Goal: Browse casually

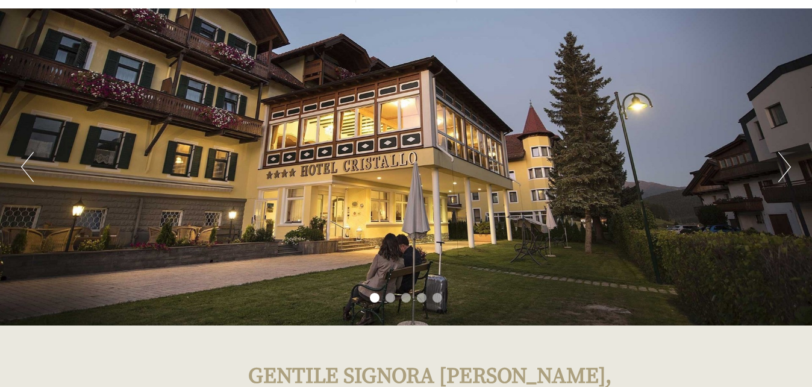
scroll to position [60, 0]
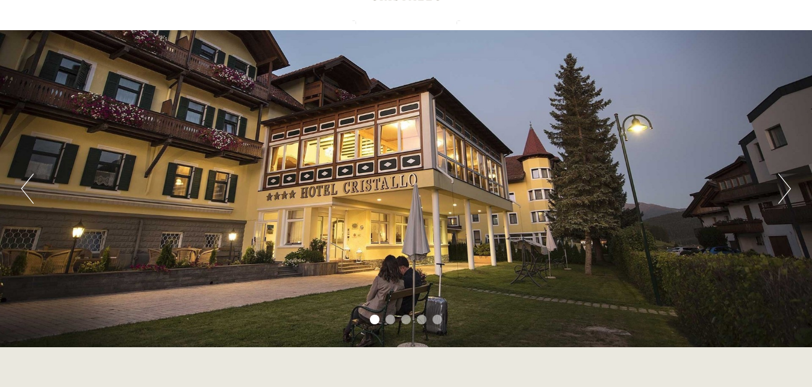
click at [788, 198] on button "Next" at bounding box center [784, 189] width 13 height 30
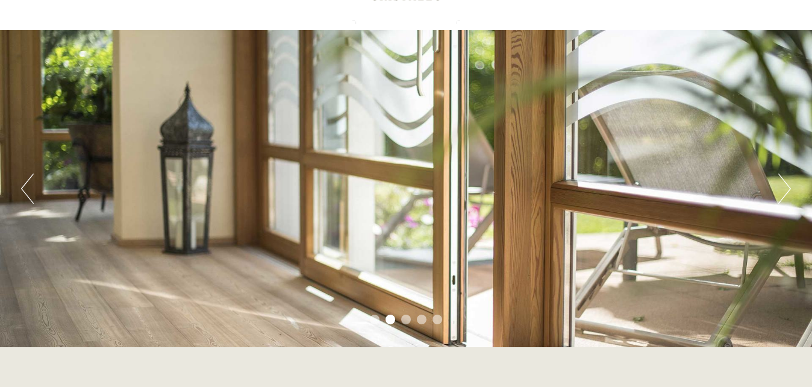
click at [788, 198] on button "Next" at bounding box center [784, 189] width 13 height 30
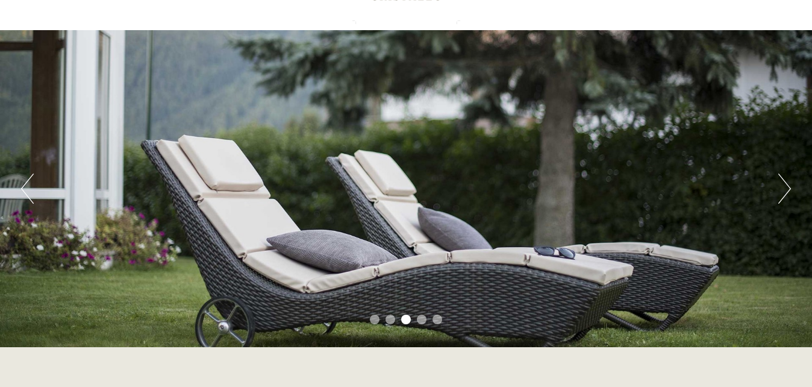
click at [788, 198] on button "Next" at bounding box center [784, 189] width 13 height 30
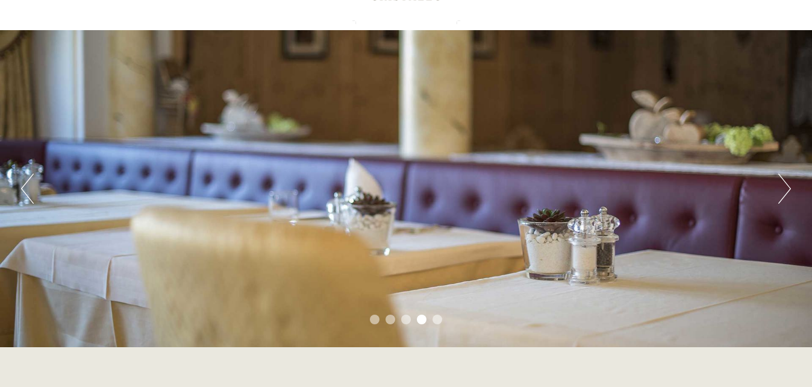
click at [788, 198] on button "Next" at bounding box center [784, 189] width 13 height 30
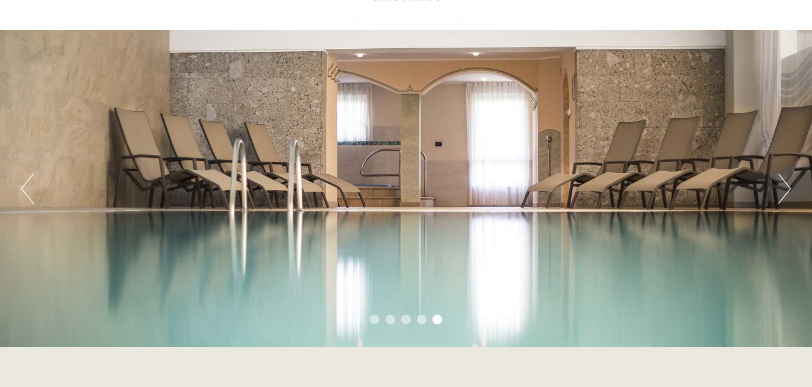
click at [788, 198] on button "Next" at bounding box center [784, 189] width 13 height 30
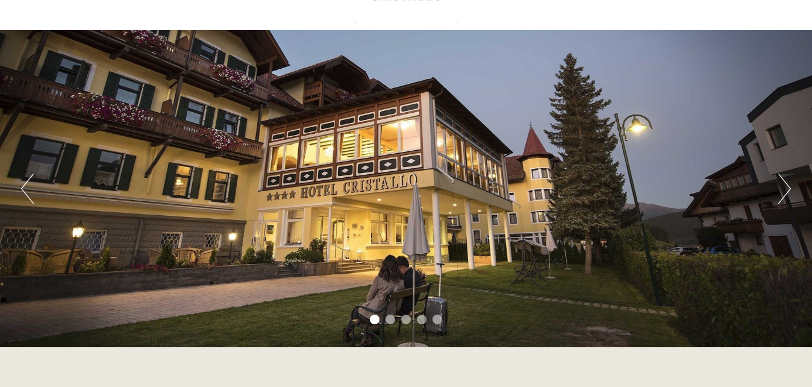
click at [788, 198] on button "Next" at bounding box center [784, 189] width 13 height 30
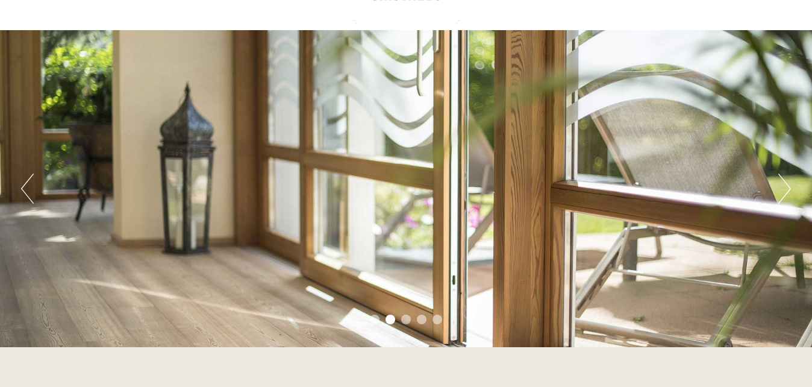
click at [788, 198] on button "Next" at bounding box center [784, 189] width 13 height 30
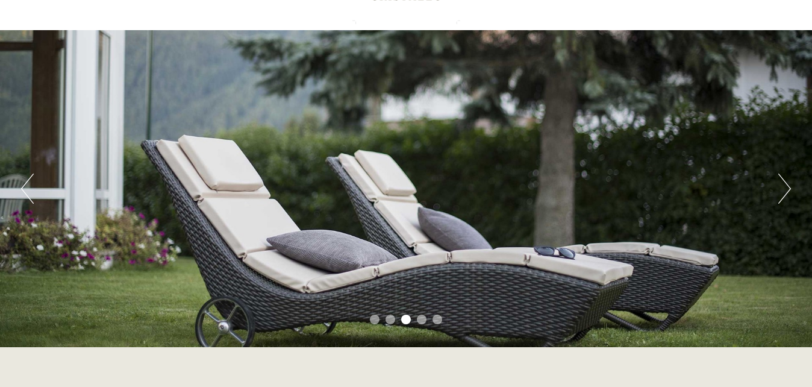
click at [788, 198] on button "Next" at bounding box center [784, 189] width 13 height 30
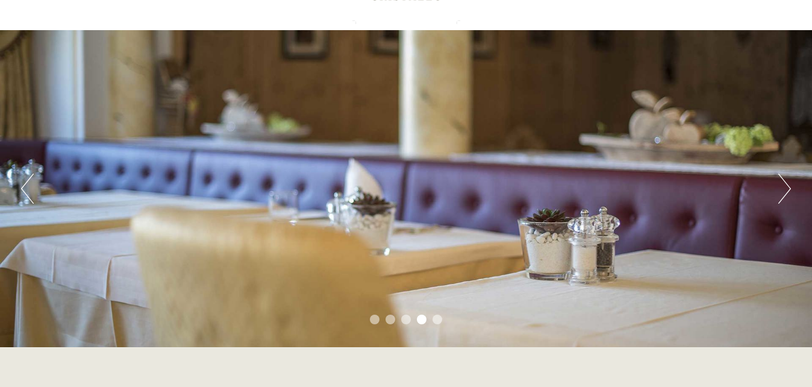
click at [788, 198] on button "Next" at bounding box center [784, 189] width 13 height 30
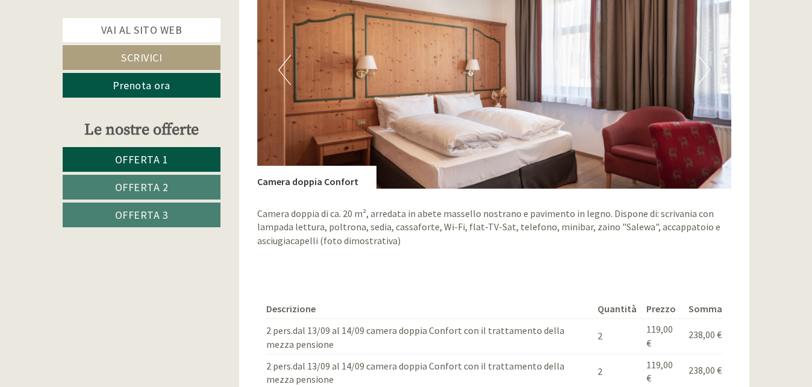
scroll to position [964, 0]
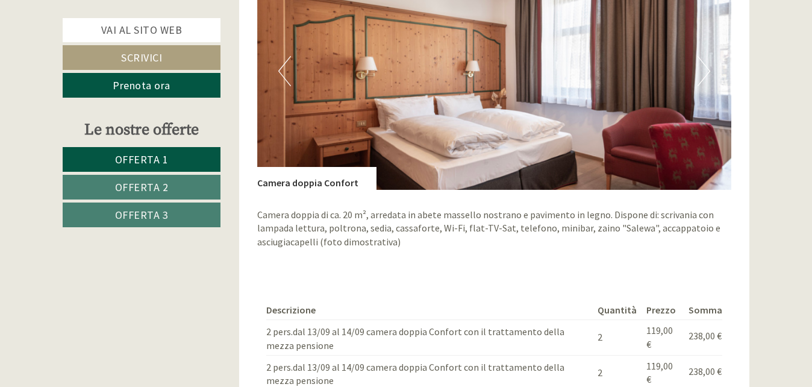
click at [696, 85] on img at bounding box center [494, 70] width 475 height 237
click at [701, 74] on button "Next" at bounding box center [704, 71] width 13 height 30
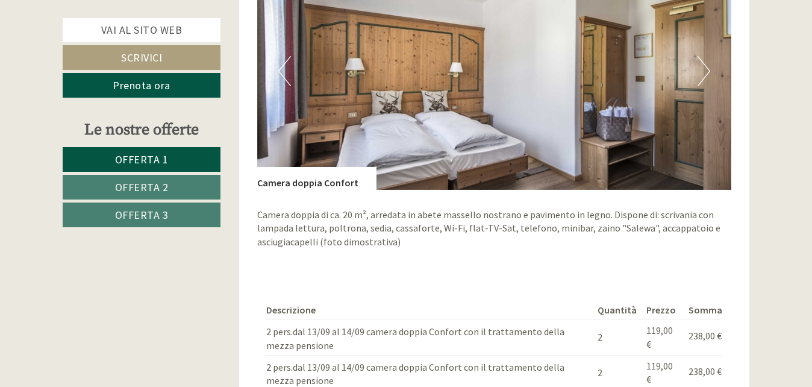
click at [290, 77] on button "Previous" at bounding box center [284, 71] width 13 height 30
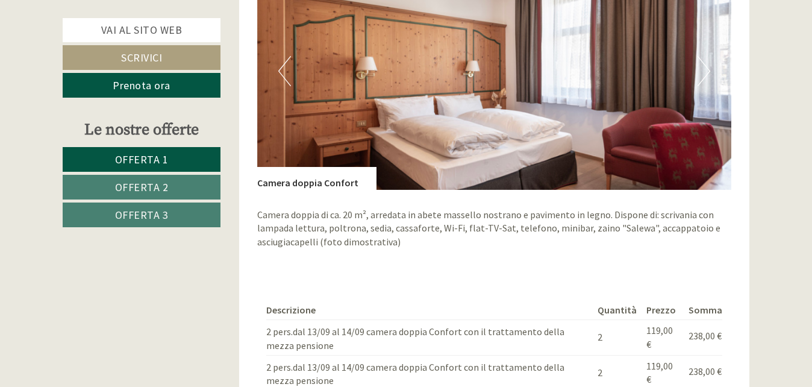
click at [712, 61] on img at bounding box center [494, 70] width 475 height 237
click at [707, 66] on button "Next" at bounding box center [704, 71] width 13 height 30
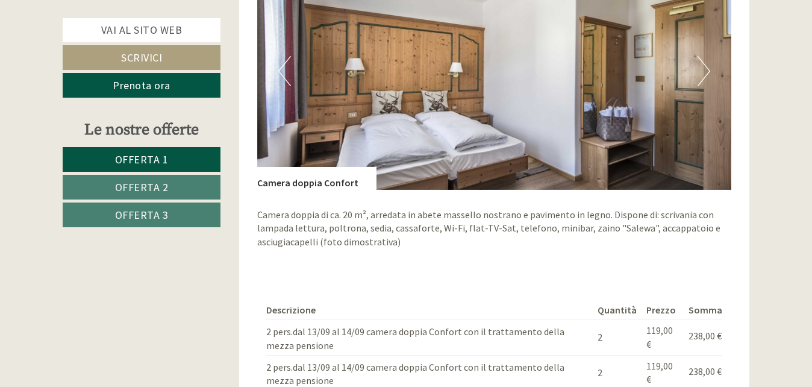
click at [707, 66] on button "Next" at bounding box center [704, 71] width 13 height 30
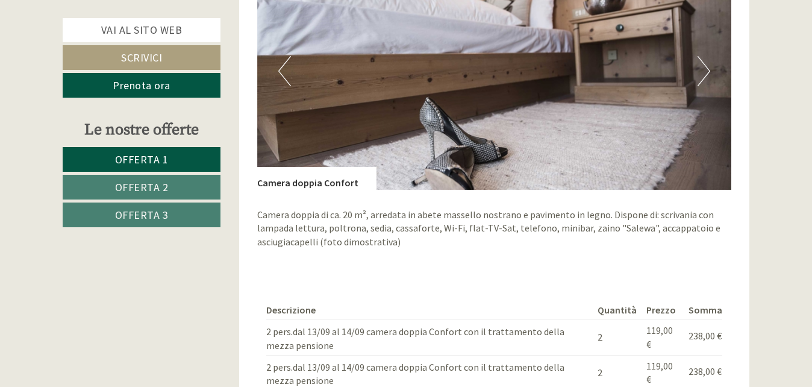
click at [707, 66] on button "Next" at bounding box center [704, 71] width 13 height 30
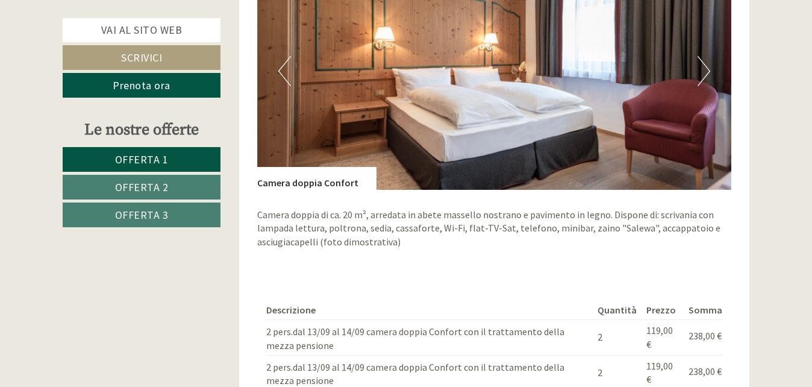
click at [707, 66] on button "Next" at bounding box center [704, 71] width 13 height 30
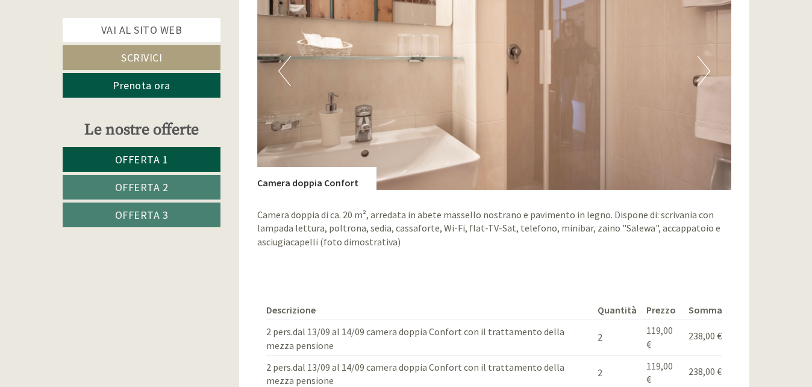
click at [707, 66] on button "Next" at bounding box center [704, 71] width 13 height 30
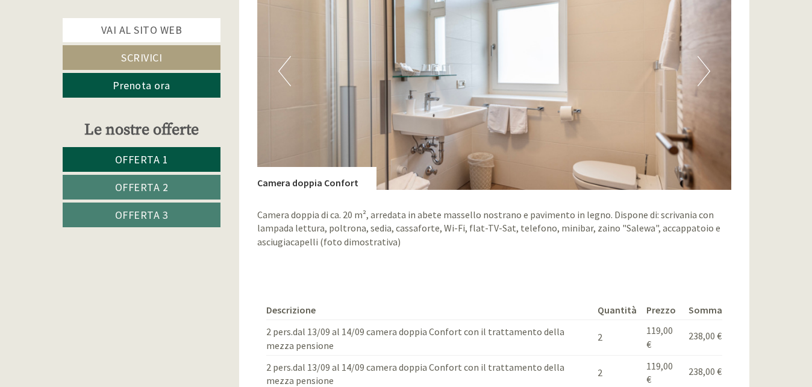
click at [707, 66] on button "Next" at bounding box center [704, 71] width 13 height 30
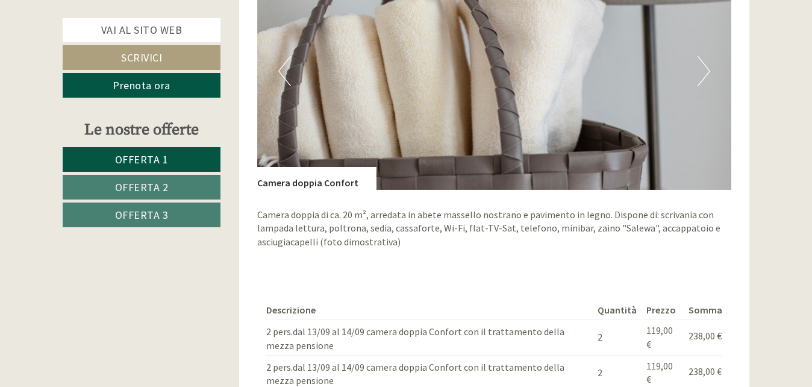
click at [707, 66] on button "Next" at bounding box center [704, 71] width 13 height 30
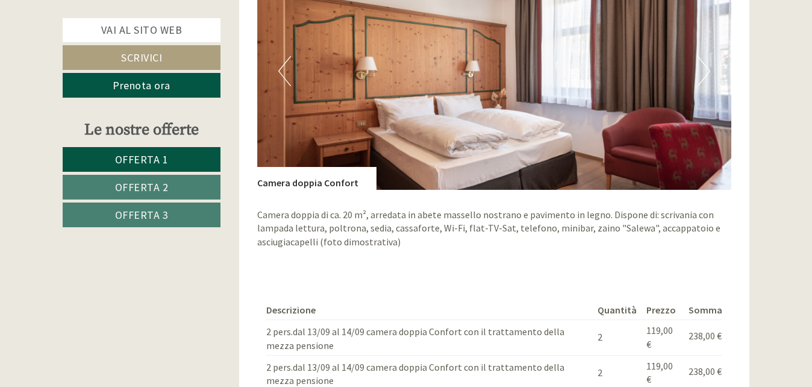
click at [707, 66] on button "Next" at bounding box center [704, 71] width 13 height 30
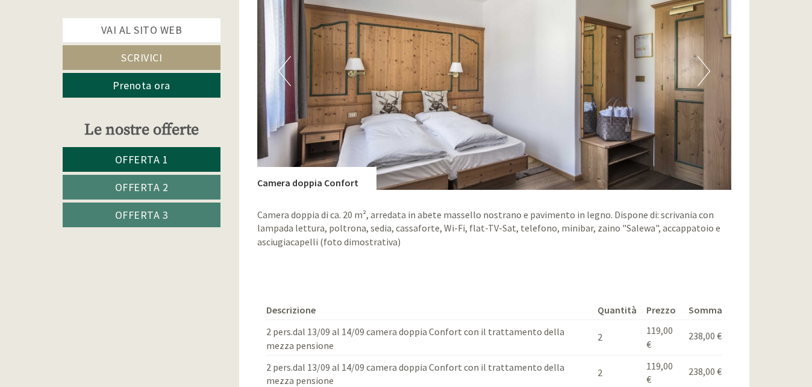
click at [707, 66] on button "Next" at bounding box center [704, 71] width 13 height 30
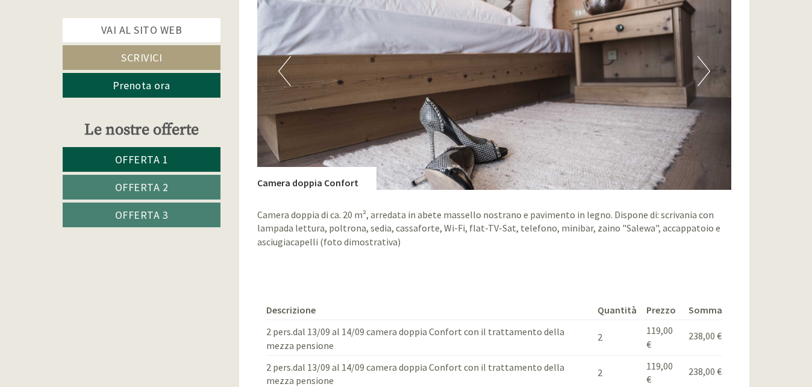
click at [707, 66] on button "Next" at bounding box center [704, 71] width 13 height 30
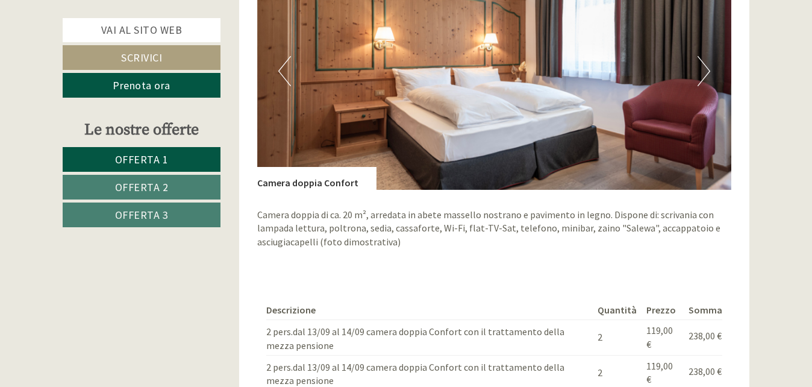
click at [707, 66] on button "Next" at bounding box center [704, 71] width 13 height 30
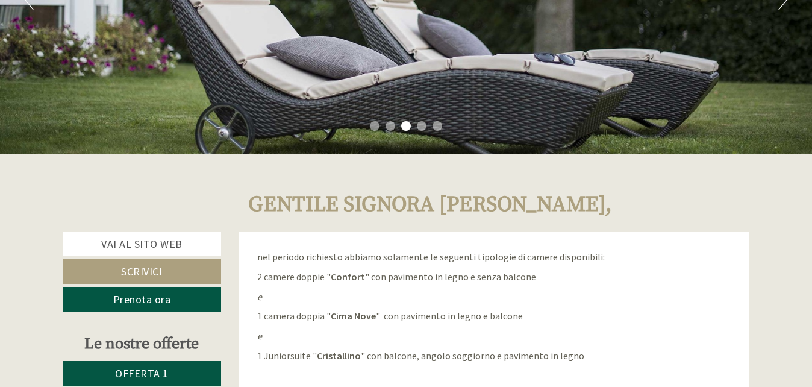
scroll to position [301, 0]
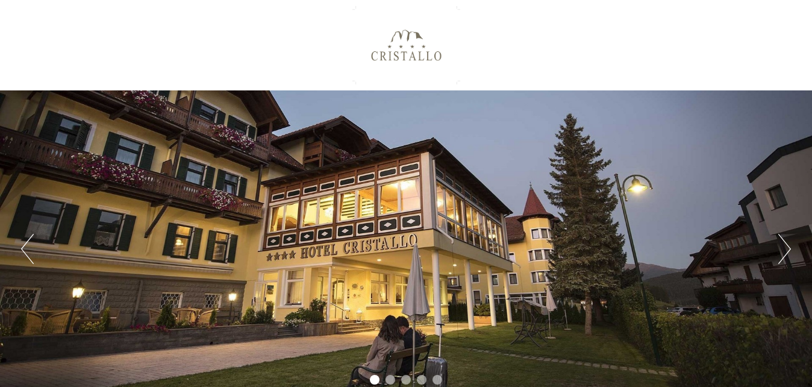
click at [780, 257] on button "Next" at bounding box center [784, 249] width 13 height 30
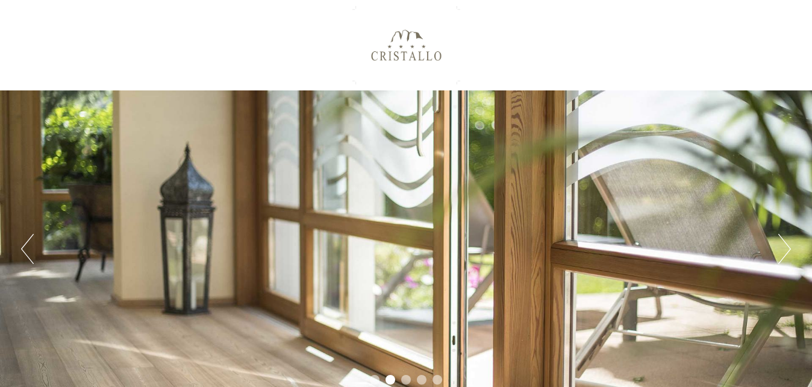
click at [780, 257] on button "Next" at bounding box center [784, 249] width 13 height 30
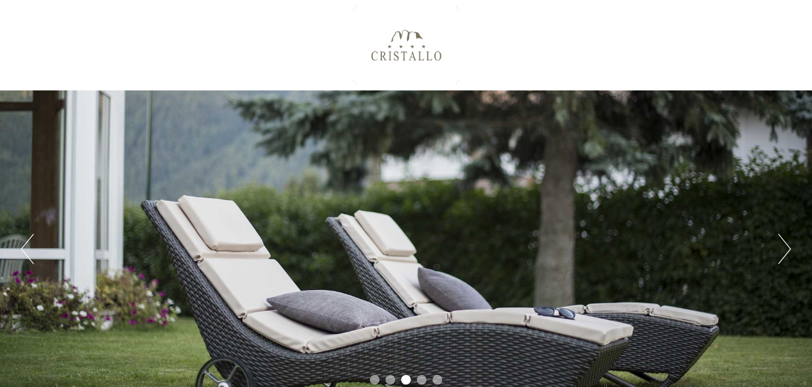
click at [780, 257] on button "Next" at bounding box center [784, 249] width 13 height 30
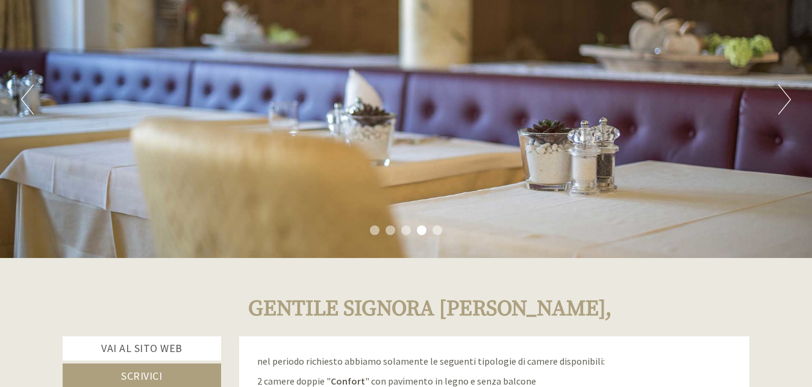
scroll to position [181, 0]
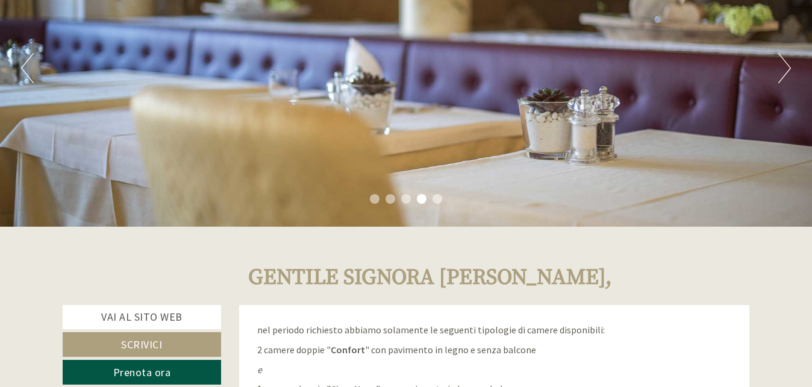
click at [776, 83] on div "Previous Next 1 2 3 4 5" at bounding box center [406, 68] width 812 height 317
click at [776, 79] on div "Previous Next 1 2 3 4 5" at bounding box center [406, 68] width 812 height 317
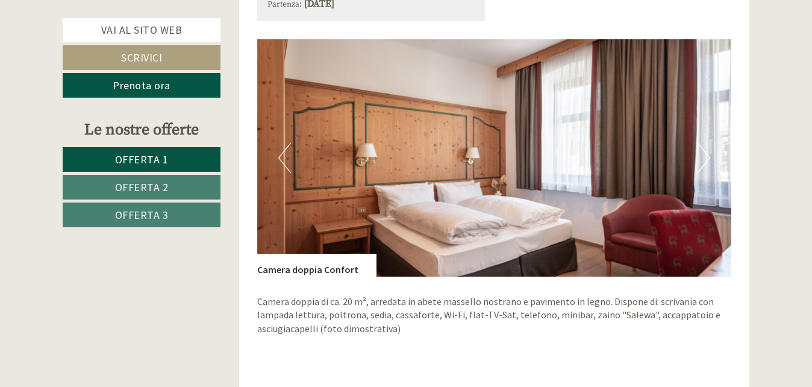
scroll to position [904, 0]
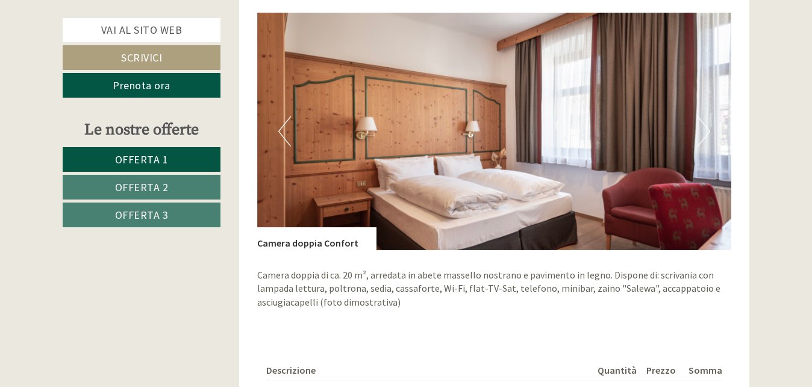
click at [709, 139] on button "Next" at bounding box center [704, 131] width 13 height 30
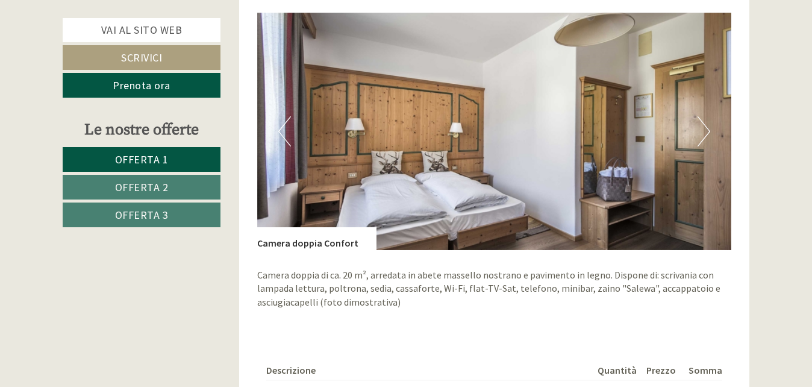
click at [709, 139] on button "Next" at bounding box center [704, 131] width 13 height 30
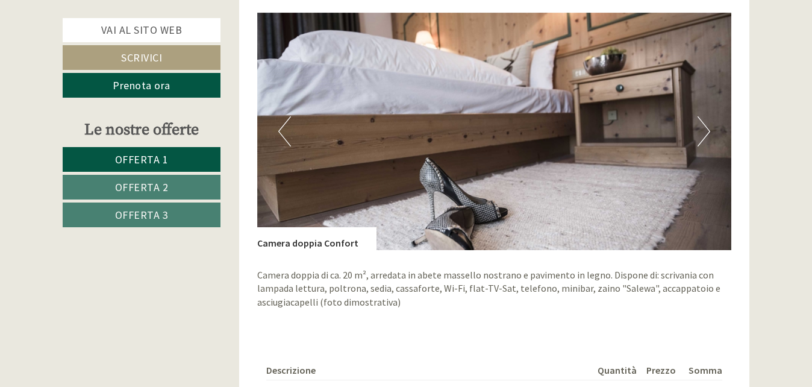
click at [709, 139] on button "Next" at bounding box center [704, 131] width 13 height 30
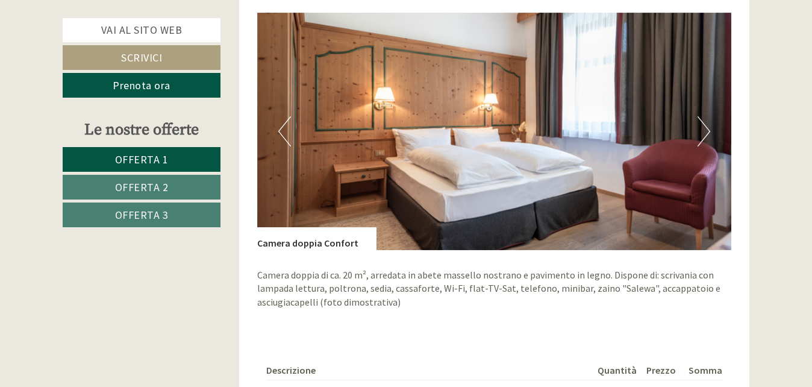
click at [709, 139] on button "Next" at bounding box center [704, 131] width 13 height 30
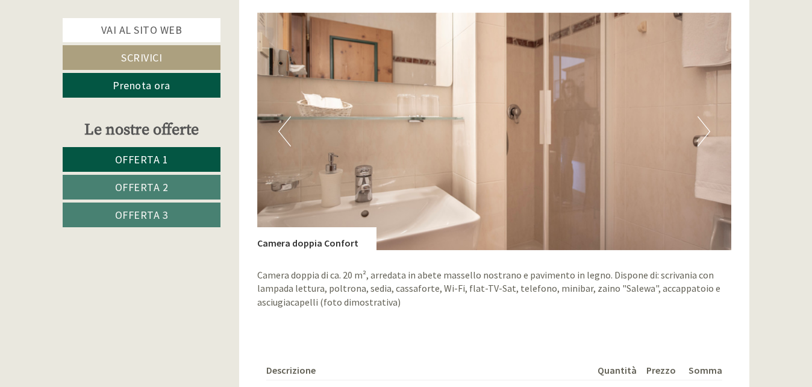
click at [709, 139] on button "Next" at bounding box center [704, 131] width 13 height 30
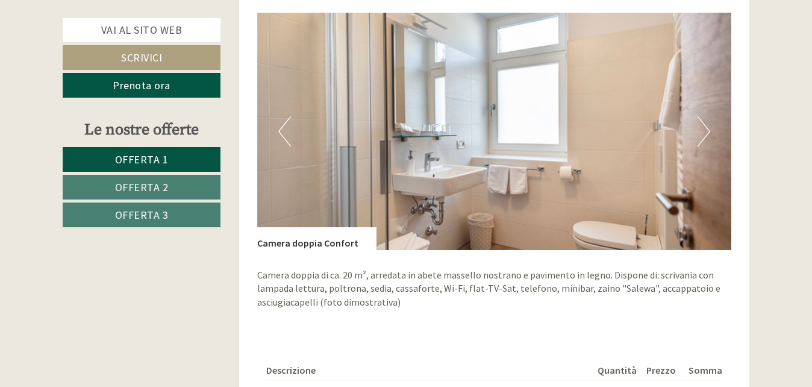
click at [284, 134] on button "Previous" at bounding box center [284, 131] width 13 height 30
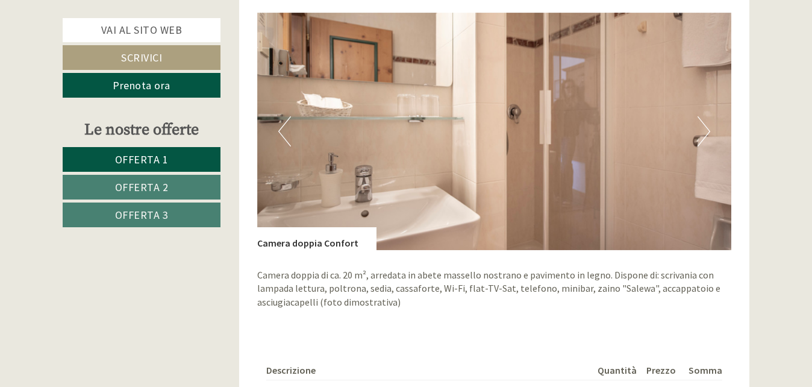
click at [704, 137] on button "Next" at bounding box center [704, 131] width 13 height 30
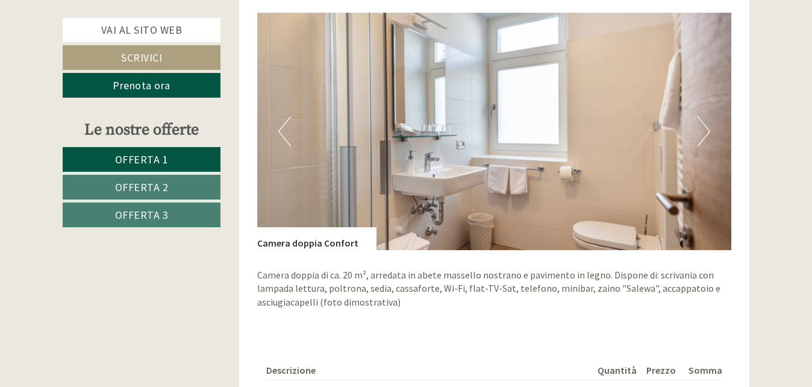
click at [704, 137] on button "Next" at bounding box center [704, 131] width 13 height 30
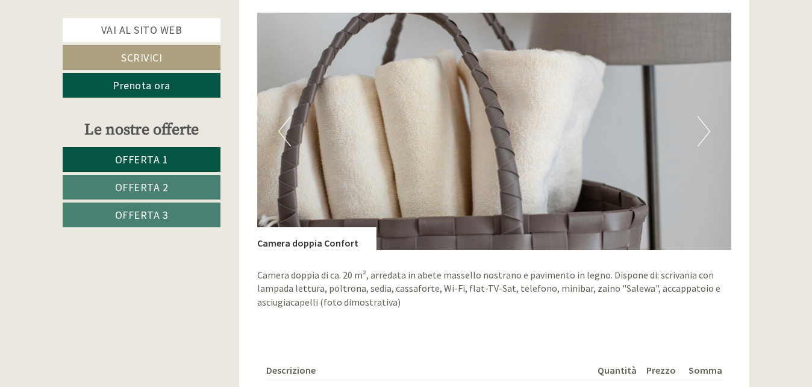
click at [704, 137] on button "Next" at bounding box center [704, 131] width 13 height 30
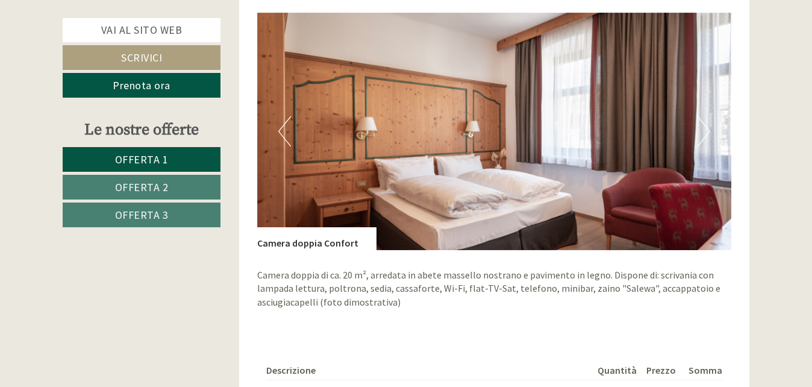
click at [698, 146] on img at bounding box center [494, 131] width 475 height 237
click at [699, 140] on button "Next" at bounding box center [704, 131] width 13 height 30
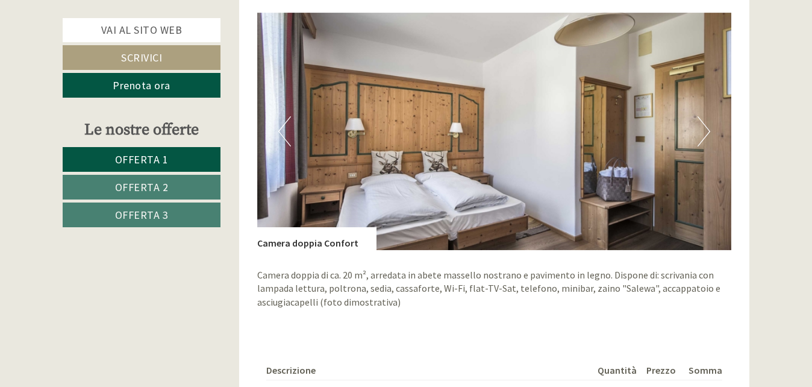
click at [704, 130] on button "Next" at bounding box center [704, 131] width 13 height 30
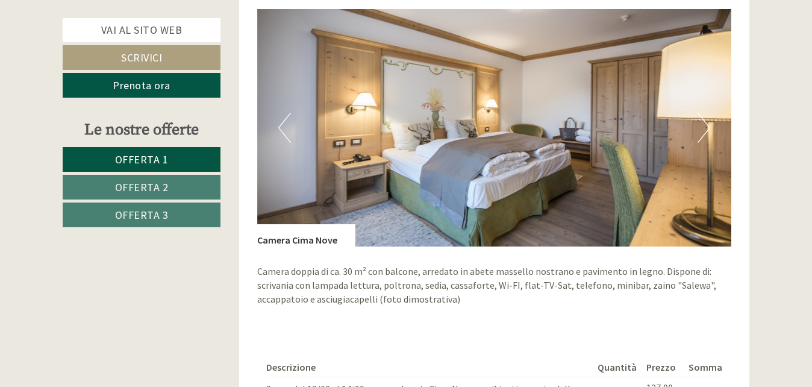
scroll to position [1687, 0]
